Goal: Task Accomplishment & Management: Manage account settings

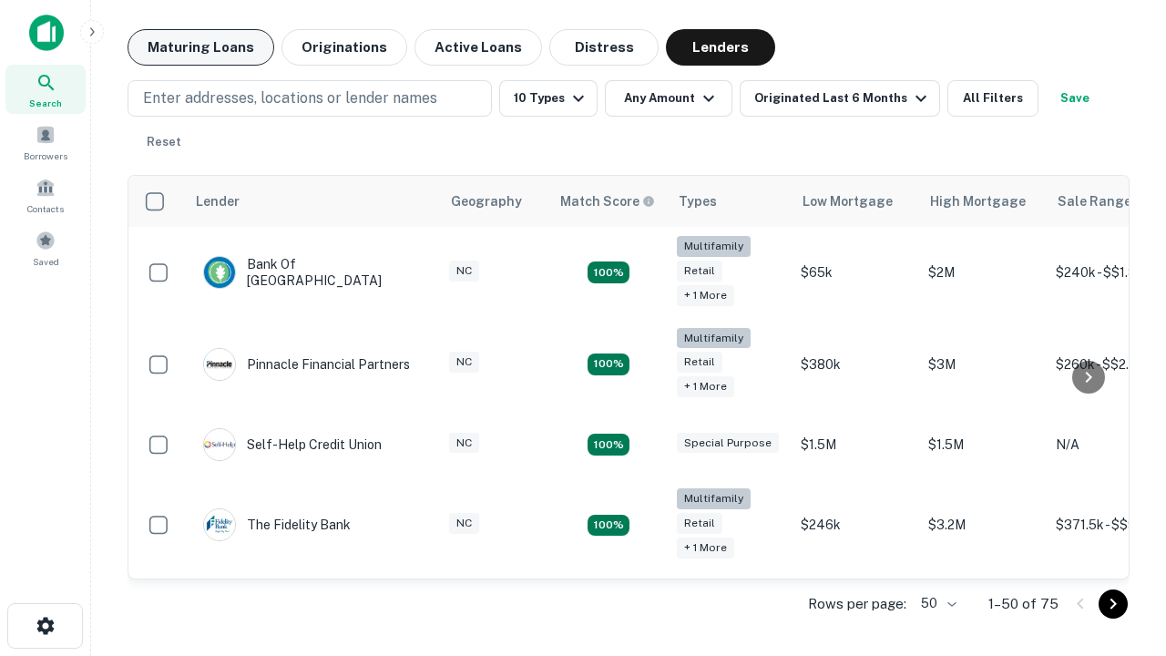
click at [200, 47] on button "Maturing Loans" at bounding box center [201, 47] width 147 height 36
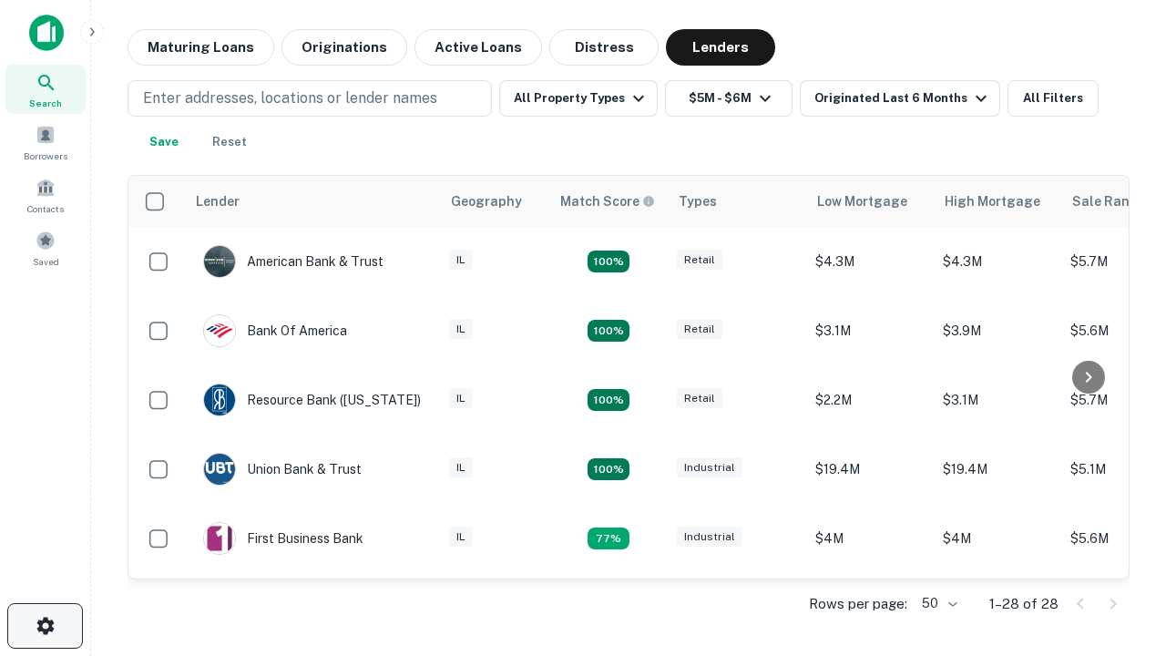
click at [45, 626] on icon "button" at bounding box center [46, 626] width 22 height 22
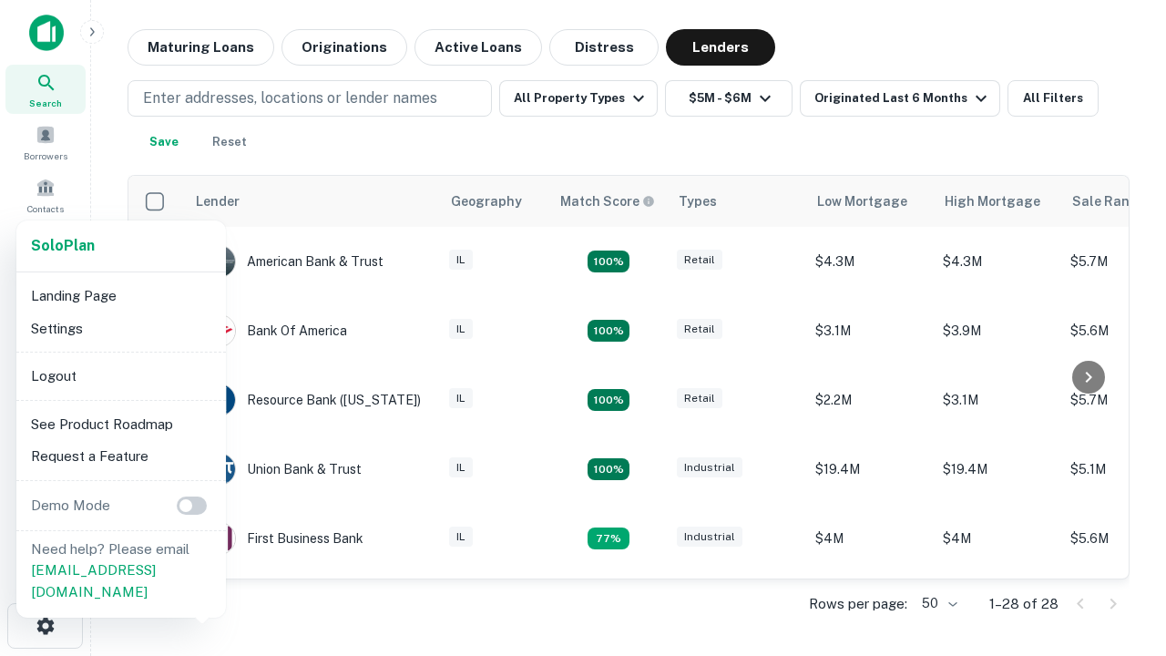
click at [120, 375] on li "Logout" at bounding box center [121, 376] width 195 height 33
